Goal: Transaction & Acquisition: Download file/media

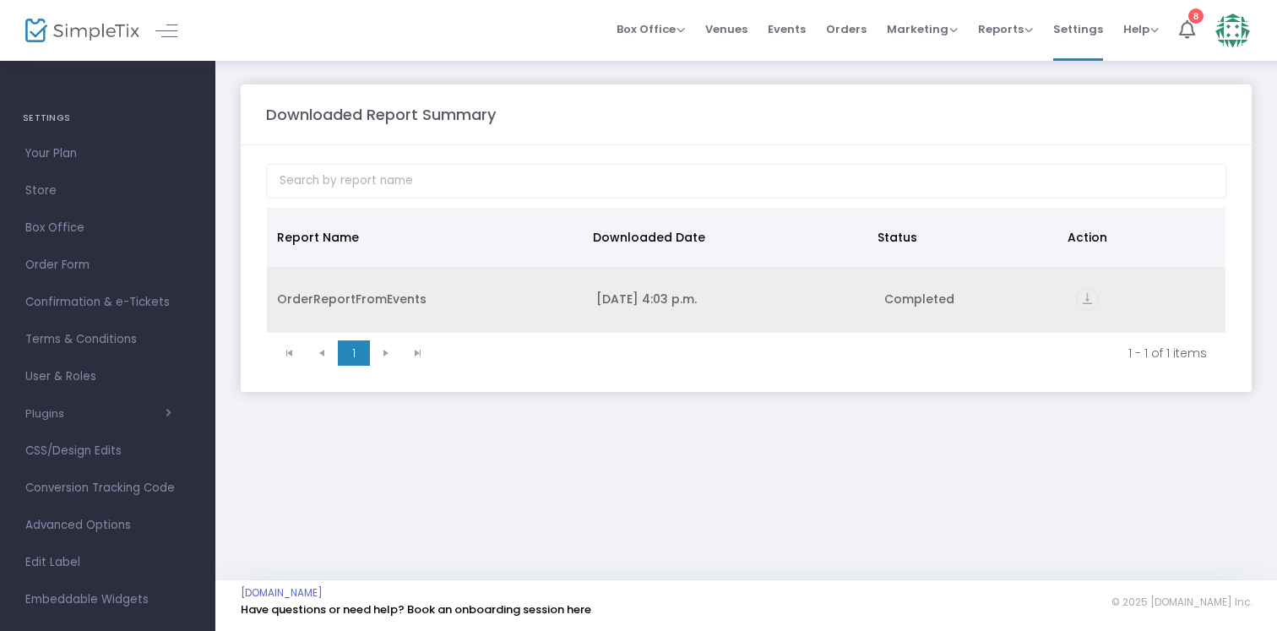
click at [1093, 303] on icon "vertical_align_bottom" at bounding box center [1087, 299] width 23 height 23
